Goal: Use online tool/utility: Utilize a website feature to perform a specific function

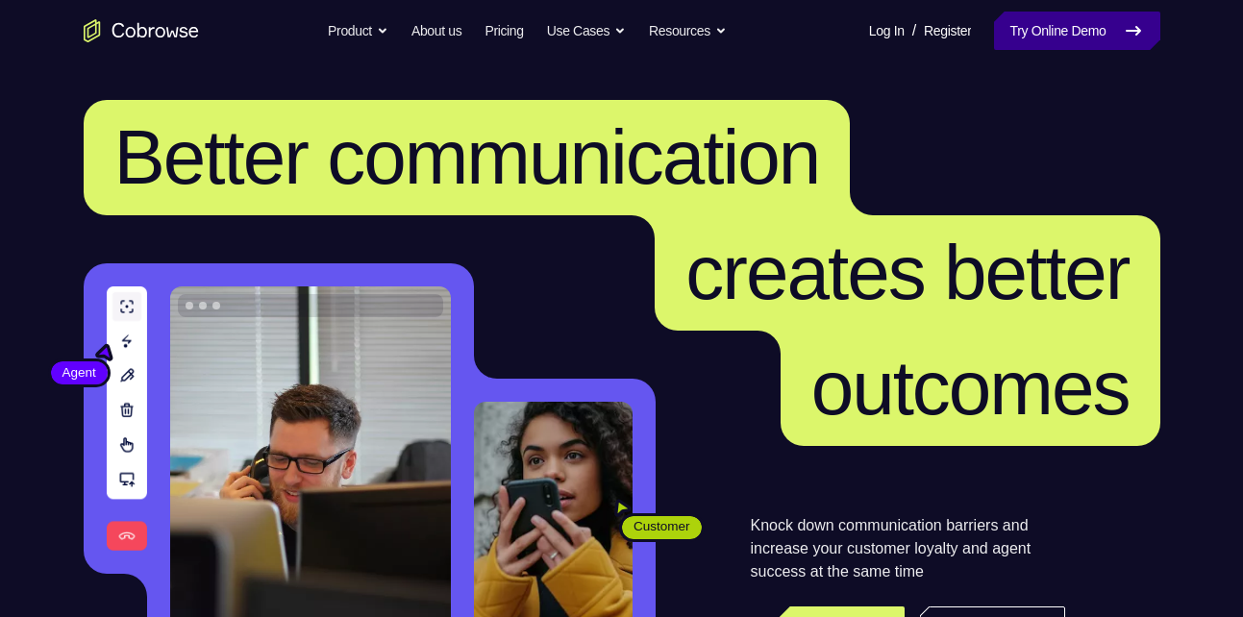
click at [1107, 37] on link "Try Online Demo" at bounding box center [1076, 31] width 165 height 38
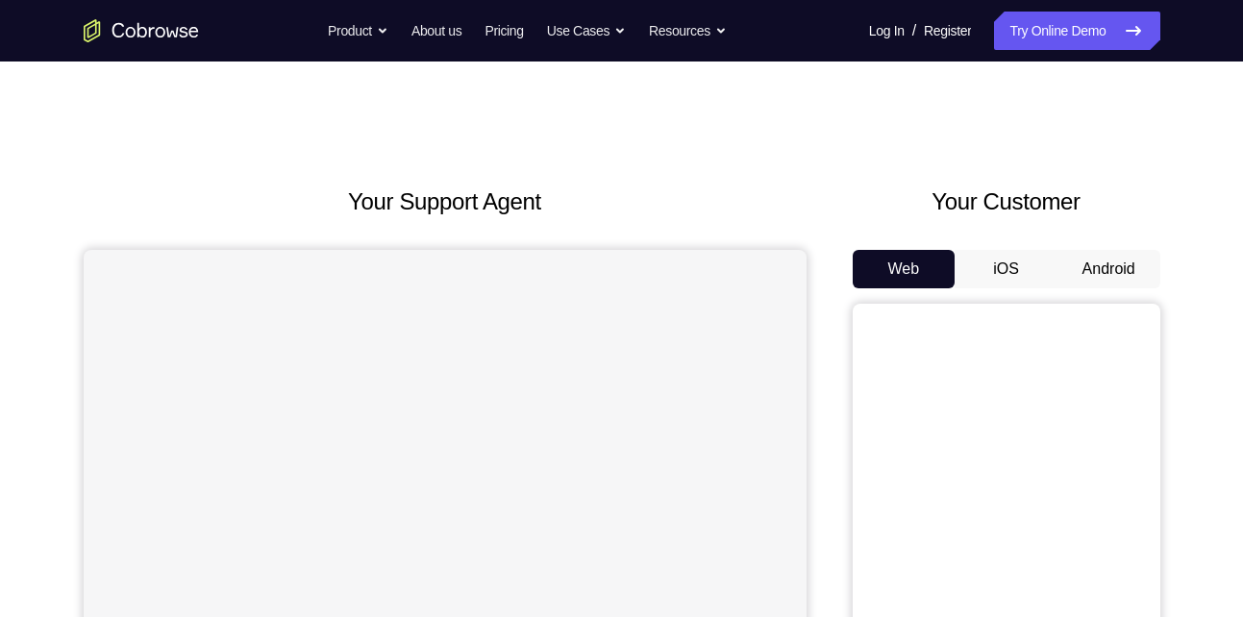
click at [1104, 258] on button "Android" at bounding box center [1108, 269] width 103 height 38
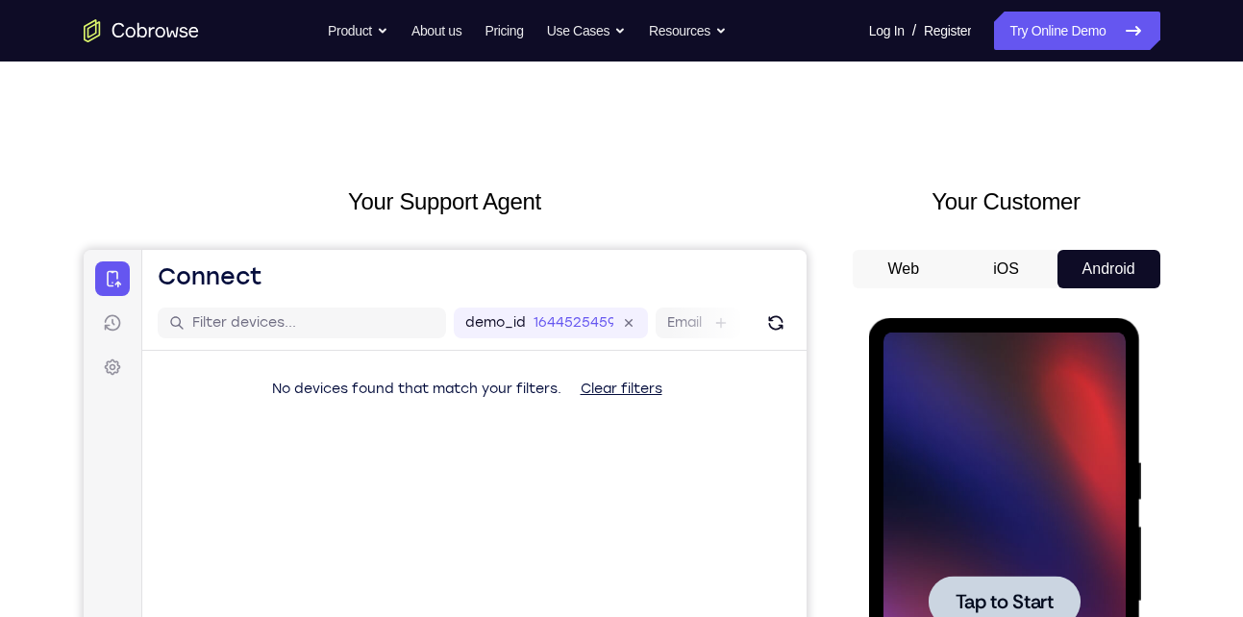
click at [1033, 558] on div at bounding box center [1004, 602] width 242 height 538
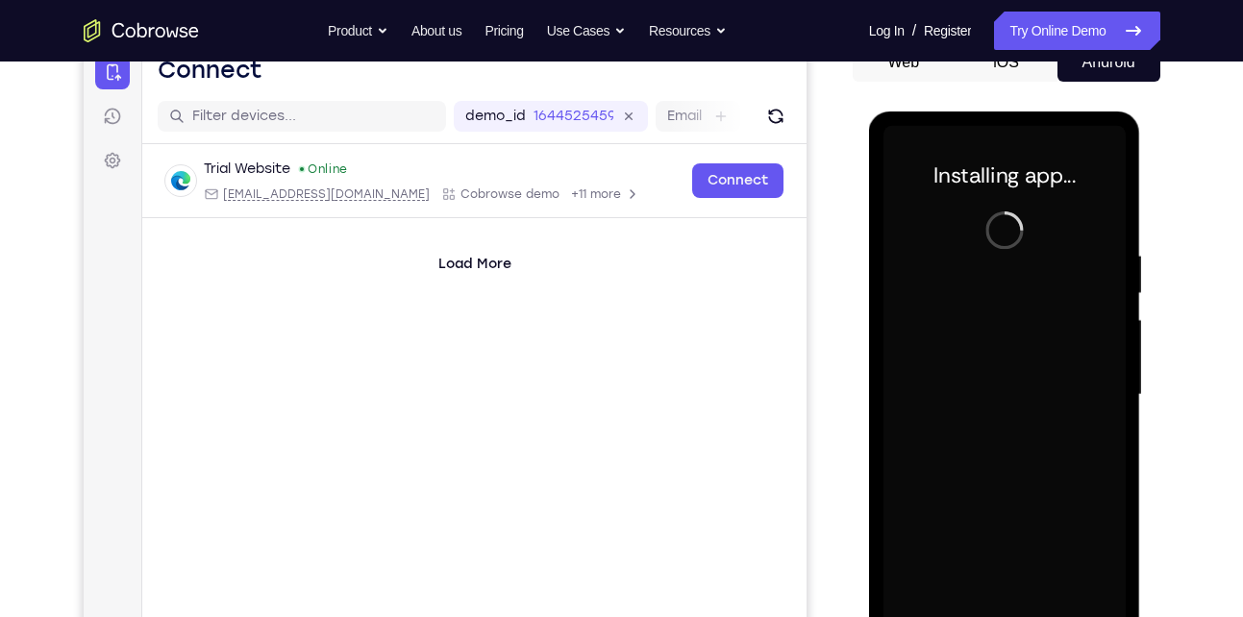
scroll to position [208, 0]
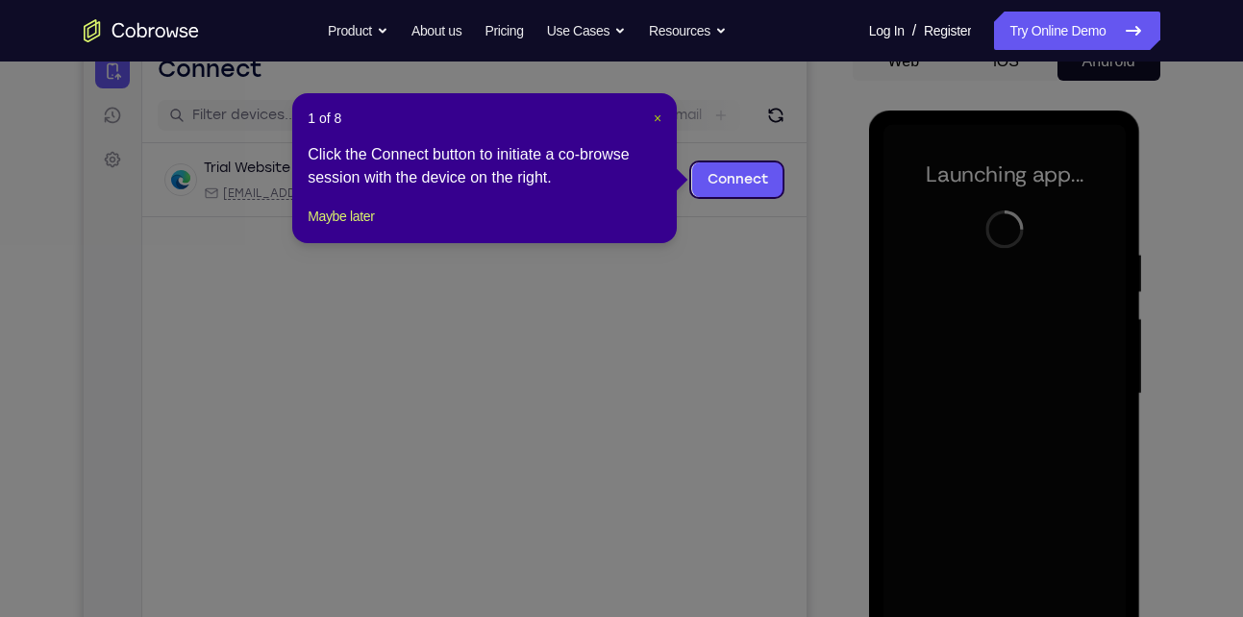
click at [656, 127] on button "×" at bounding box center [658, 118] width 8 height 19
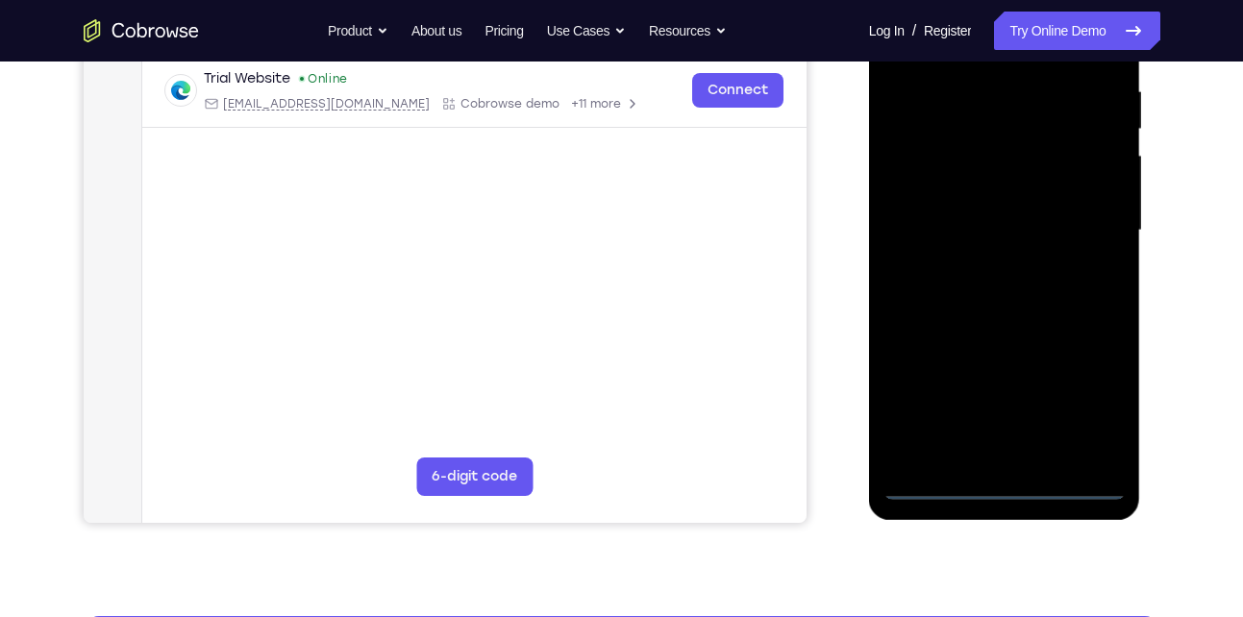
scroll to position [378, 0]
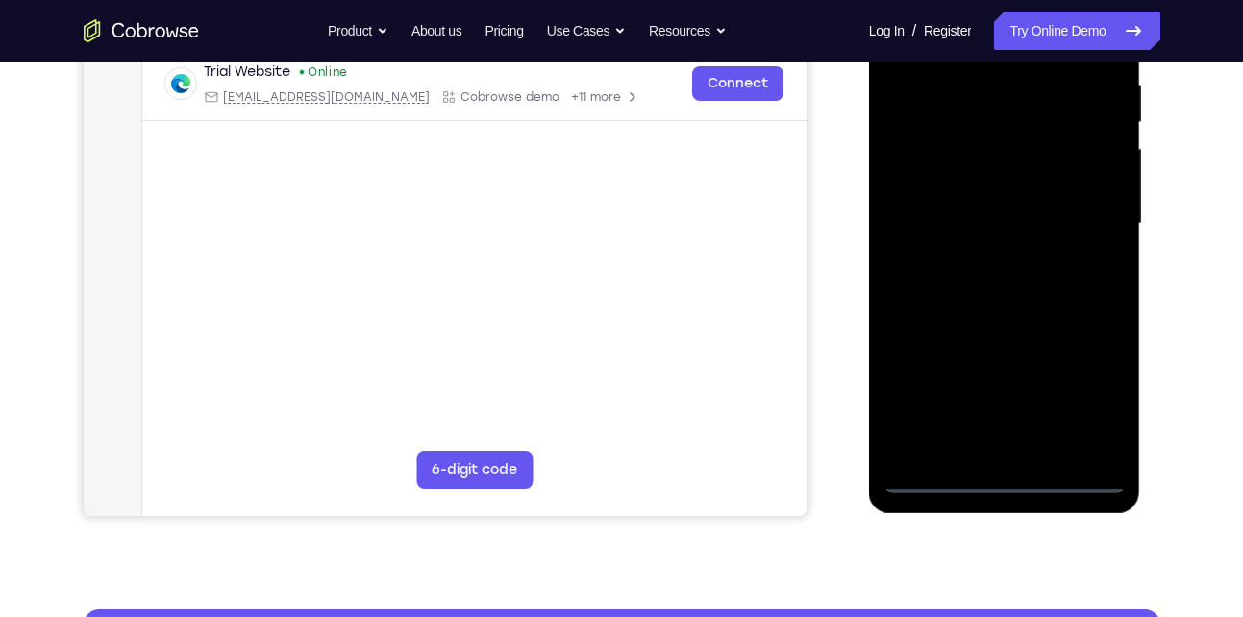
click at [997, 475] on div at bounding box center [1004, 224] width 242 height 538
click at [1088, 390] on div at bounding box center [1004, 224] width 242 height 538
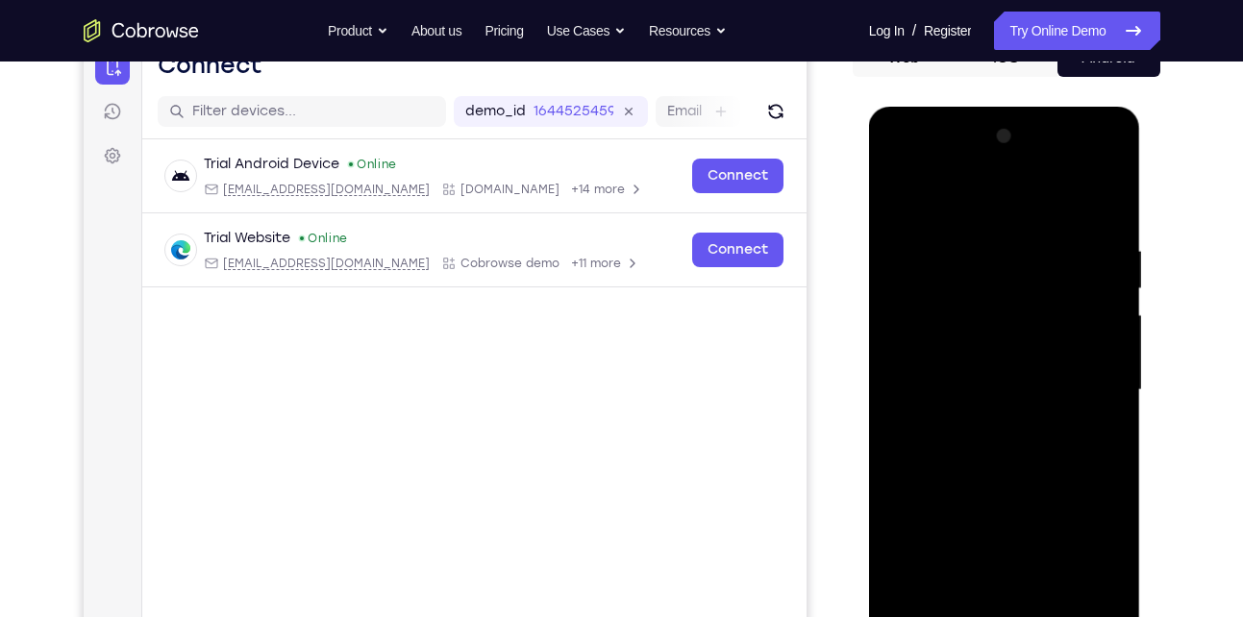
scroll to position [208, 0]
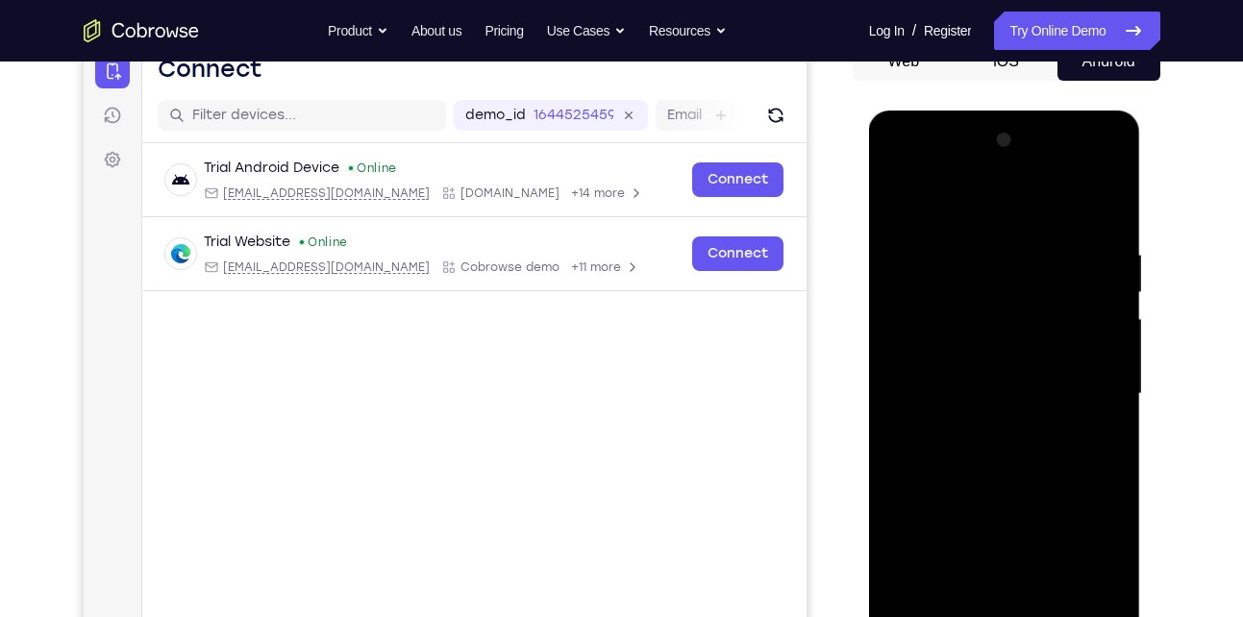
click at [1105, 169] on div at bounding box center [1004, 394] width 242 height 538
click at [1077, 193] on div at bounding box center [1004, 394] width 242 height 538
click at [988, 168] on div at bounding box center [1004, 394] width 242 height 538
click at [956, 344] on div at bounding box center [1004, 394] width 242 height 538
click at [980, 517] on div at bounding box center [1004, 394] width 242 height 538
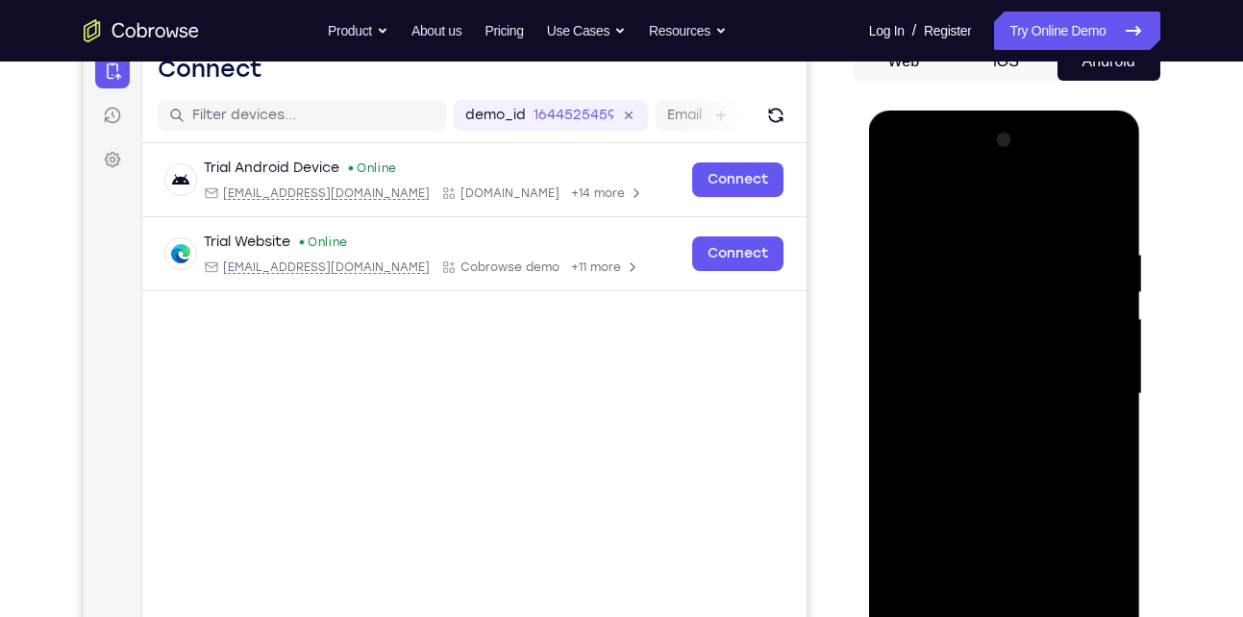
drag, startPoint x: 1053, startPoint y: 437, endPoint x: 1099, endPoint y: 314, distance: 131.1
drag, startPoint x: 230, startPoint y: 204, endPoint x: 1149, endPoint y: 315, distance: 925.6
click at [1149, 315] on div at bounding box center [1007, 391] width 308 height 591
drag, startPoint x: 1027, startPoint y: 405, endPoint x: 1034, endPoint y: 247, distance: 157.8
click at [1034, 247] on div at bounding box center [1004, 394] width 242 height 538
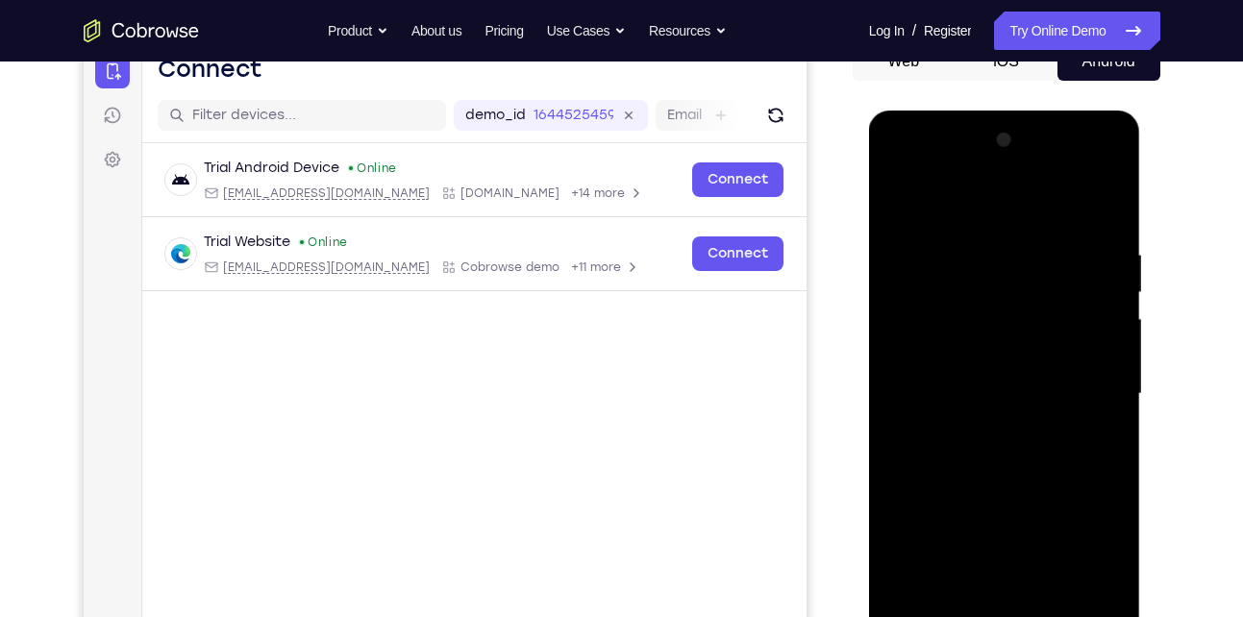
drag, startPoint x: 1035, startPoint y: 355, endPoint x: 1030, endPoint y: 293, distance: 61.7
click at [1030, 293] on div at bounding box center [1004, 394] width 242 height 538
drag, startPoint x: 1016, startPoint y: 373, endPoint x: 1045, endPoint y: 251, distance: 125.4
drag, startPoint x: 1045, startPoint y: 251, endPoint x: 1001, endPoint y: 258, distance: 44.7
drag, startPoint x: 1001, startPoint y: 258, endPoint x: 935, endPoint y: 378, distance: 136.8
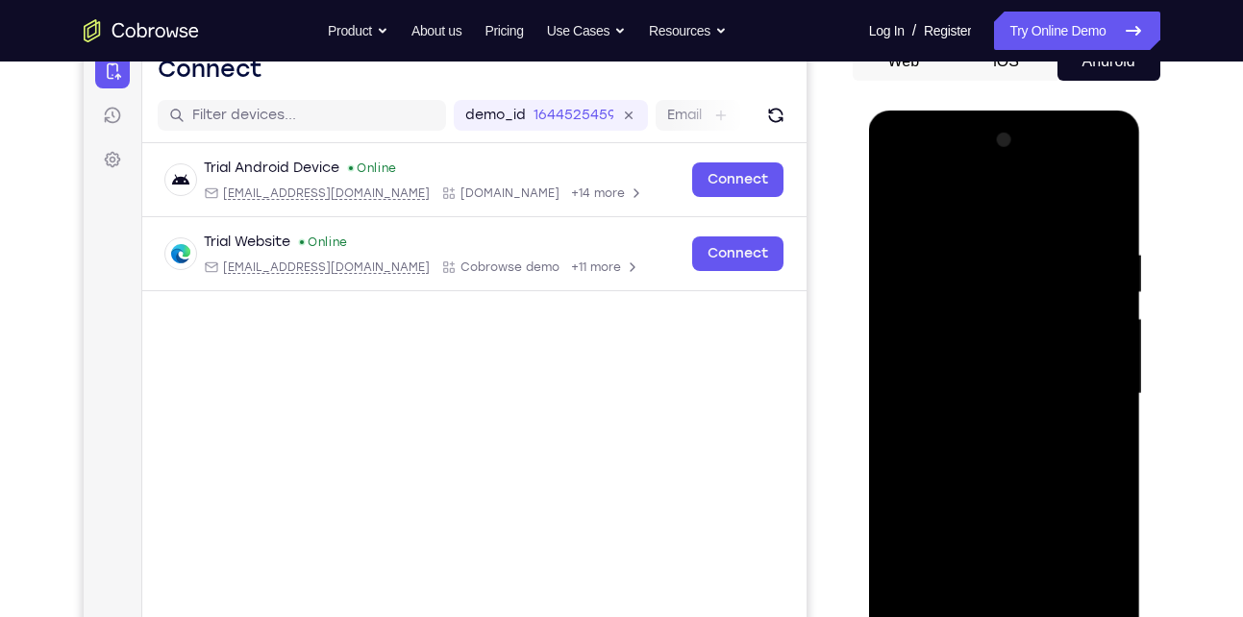
click at [935, 378] on div at bounding box center [1004, 394] width 242 height 538
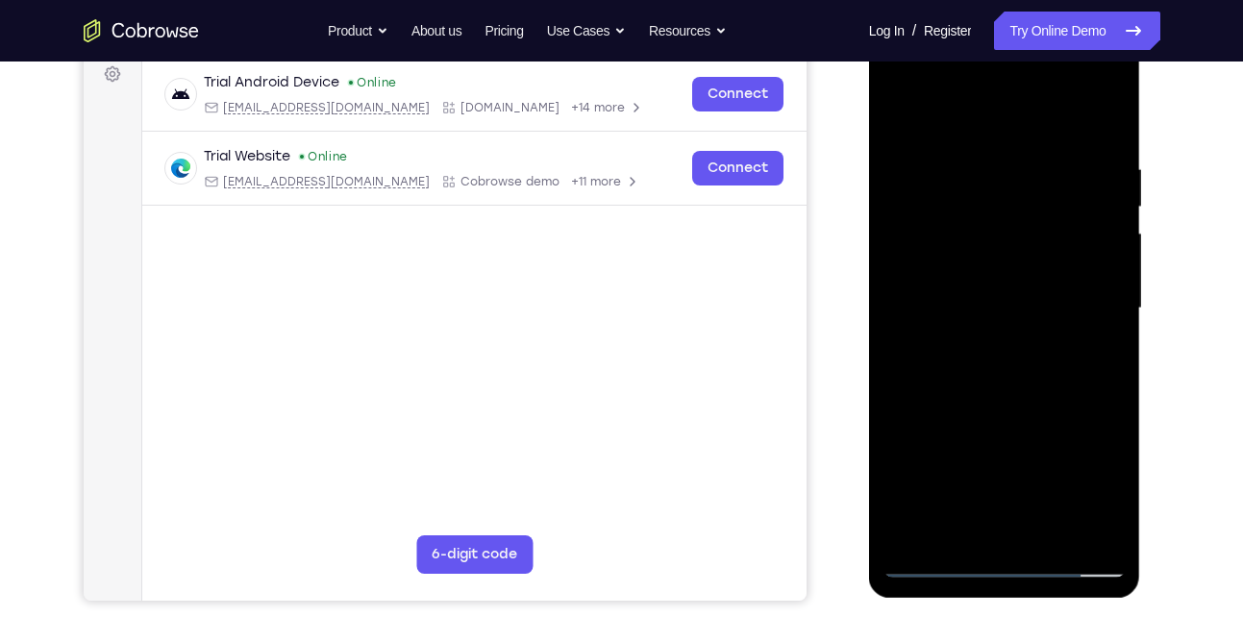
scroll to position [292, 0]
click at [1001, 300] on div at bounding box center [1004, 309] width 242 height 538
